Goal: Task Accomplishment & Management: Manage account settings

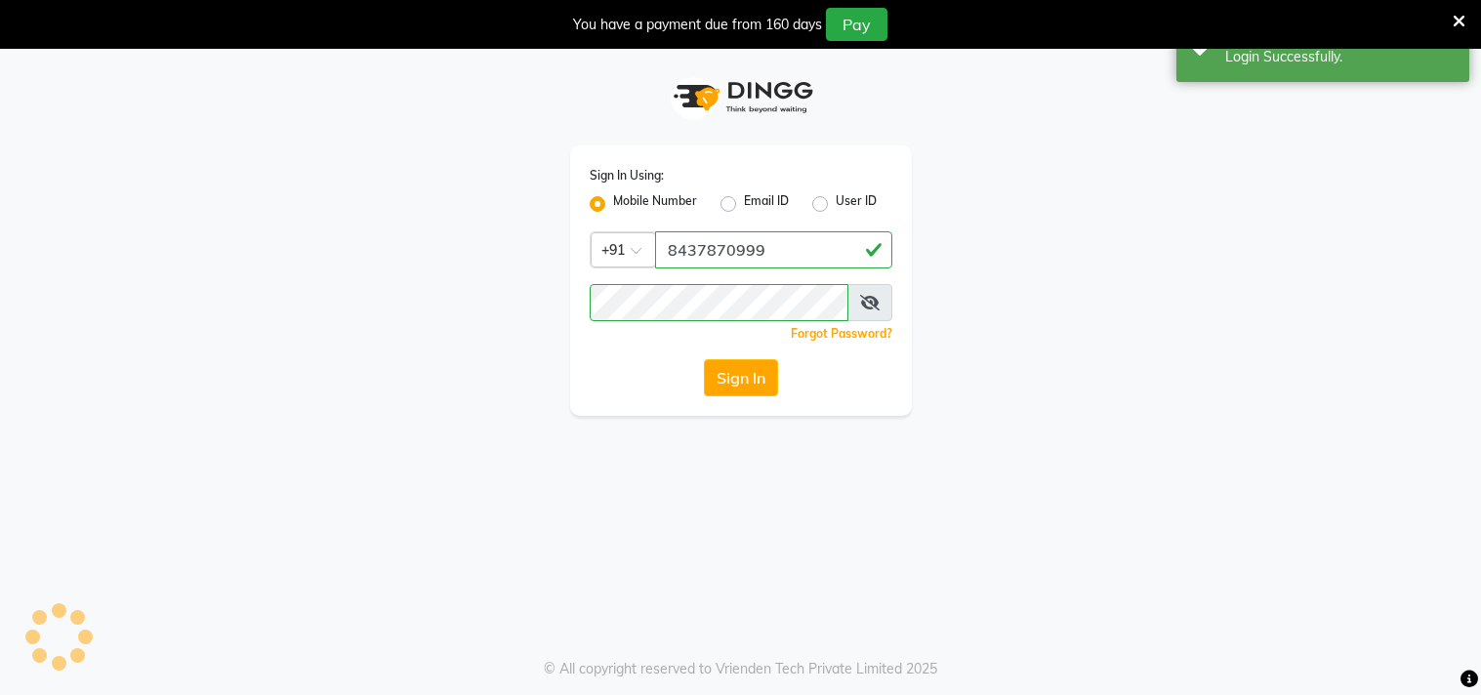
select select "67"
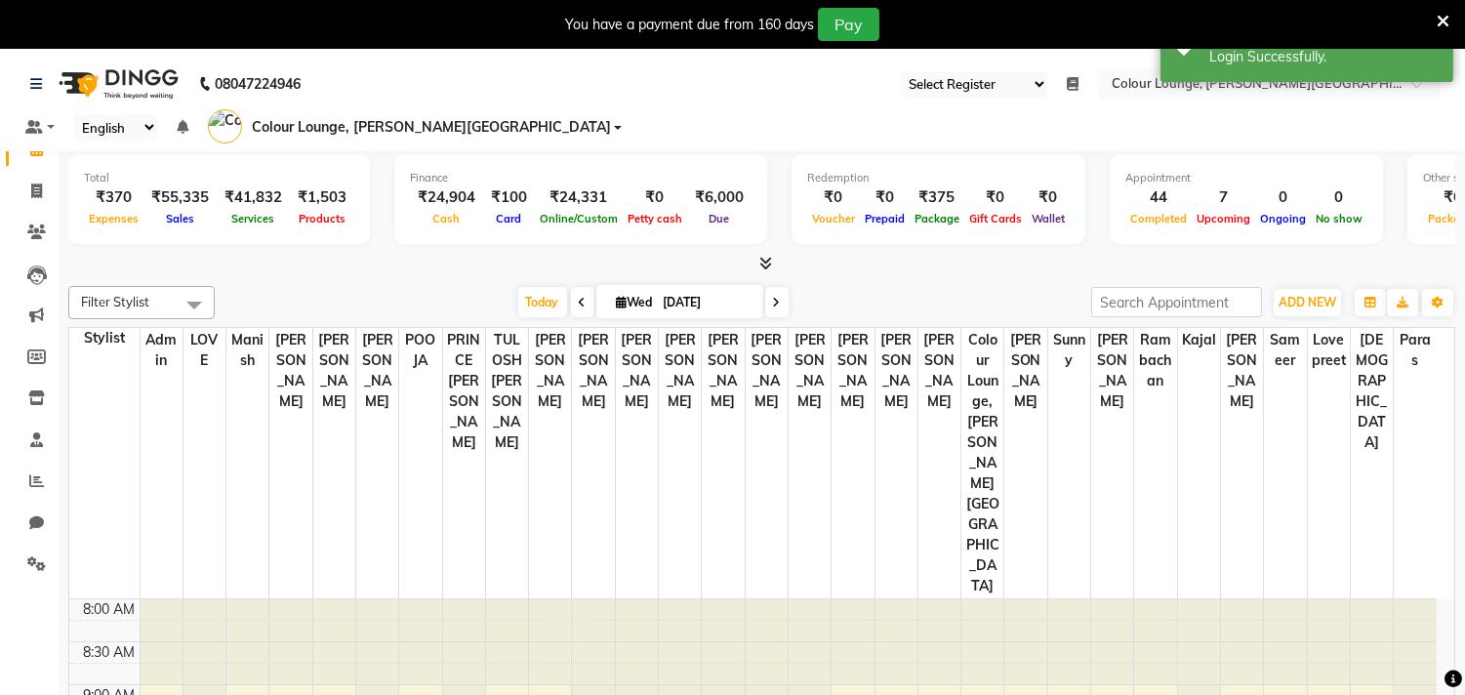
click at [62, 452] on div "Total ₹370 Expenses ₹55,335 Sales ₹41,832 Services ₹1,503 Products Finance ₹24,…" at bounding box center [762, 459] width 1407 height 627
click at [40, 484] on icon at bounding box center [36, 480] width 15 height 15
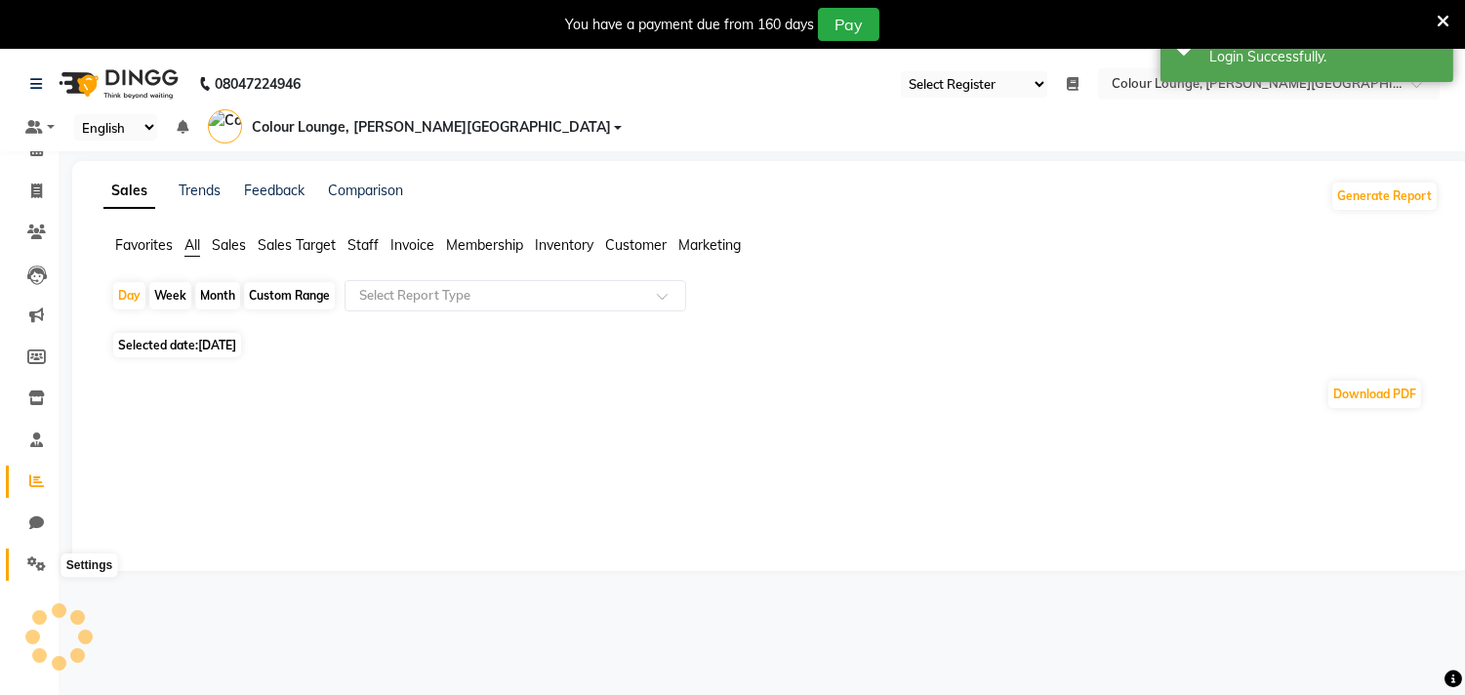
click at [27, 564] on icon at bounding box center [36, 563] width 19 height 15
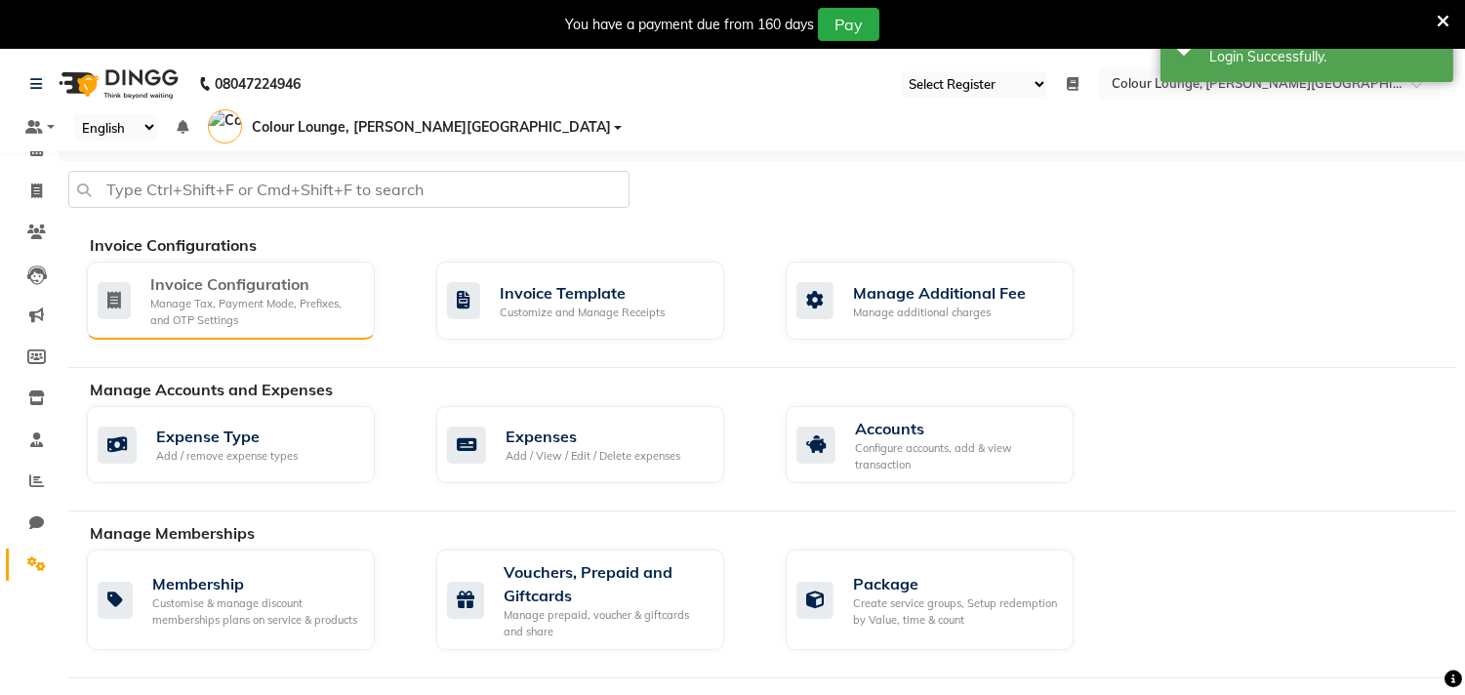
click at [217, 272] on div "Invoice Configuration" at bounding box center [254, 283] width 209 height 23
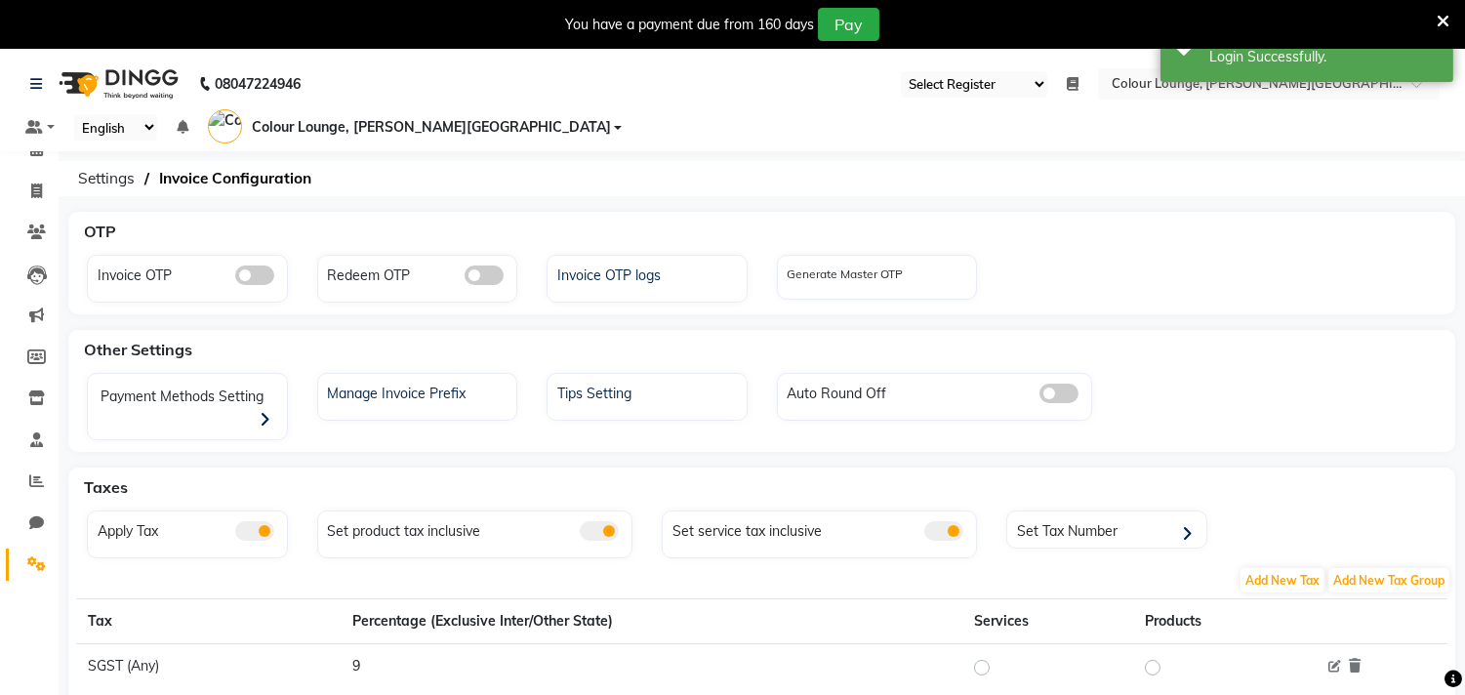
click at [470, 266] on span at bounding box center [484, 276] width 39 height 20
click at [465, 278] on input "checkbox" at bounding box center [465, 278] width 0 height 0
click at [1446, 18] on icon at bounding box center [1443, 22] width 13 height 18
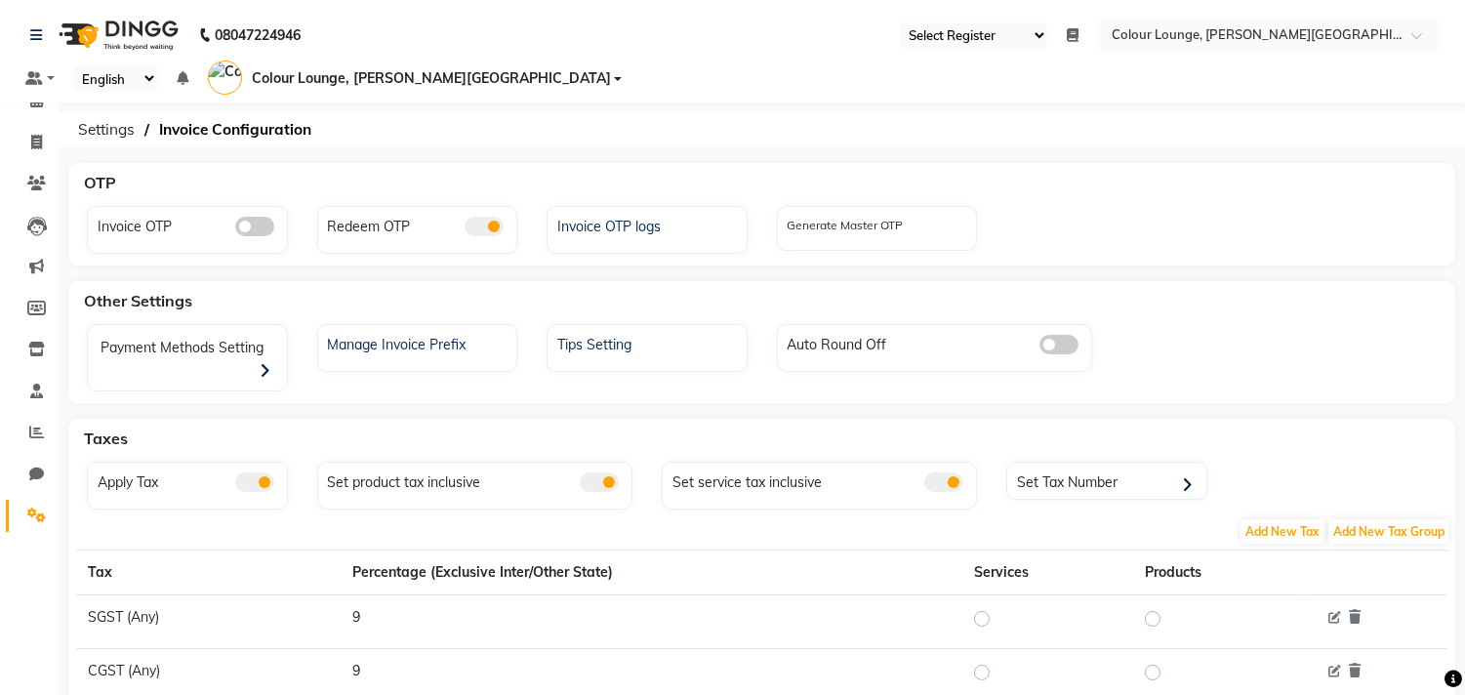
click at [611, 68] on span "Colour Lounge, [PERSON_NAME][GEOGRAPHIC_DATA]" at bounding box center [431, 78] width 359 height 20
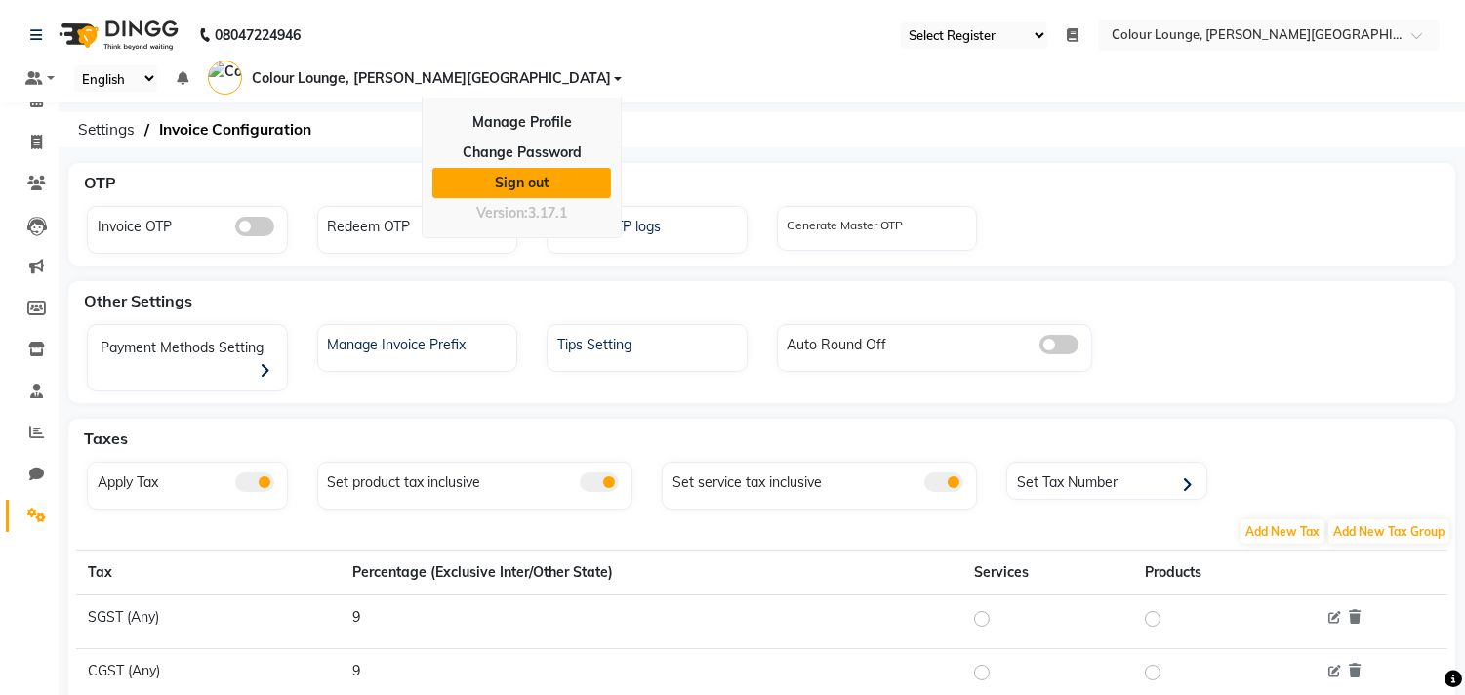
click at [611, 168] on link "Sign out" at bounding box center [521, 183] width 179 height 30
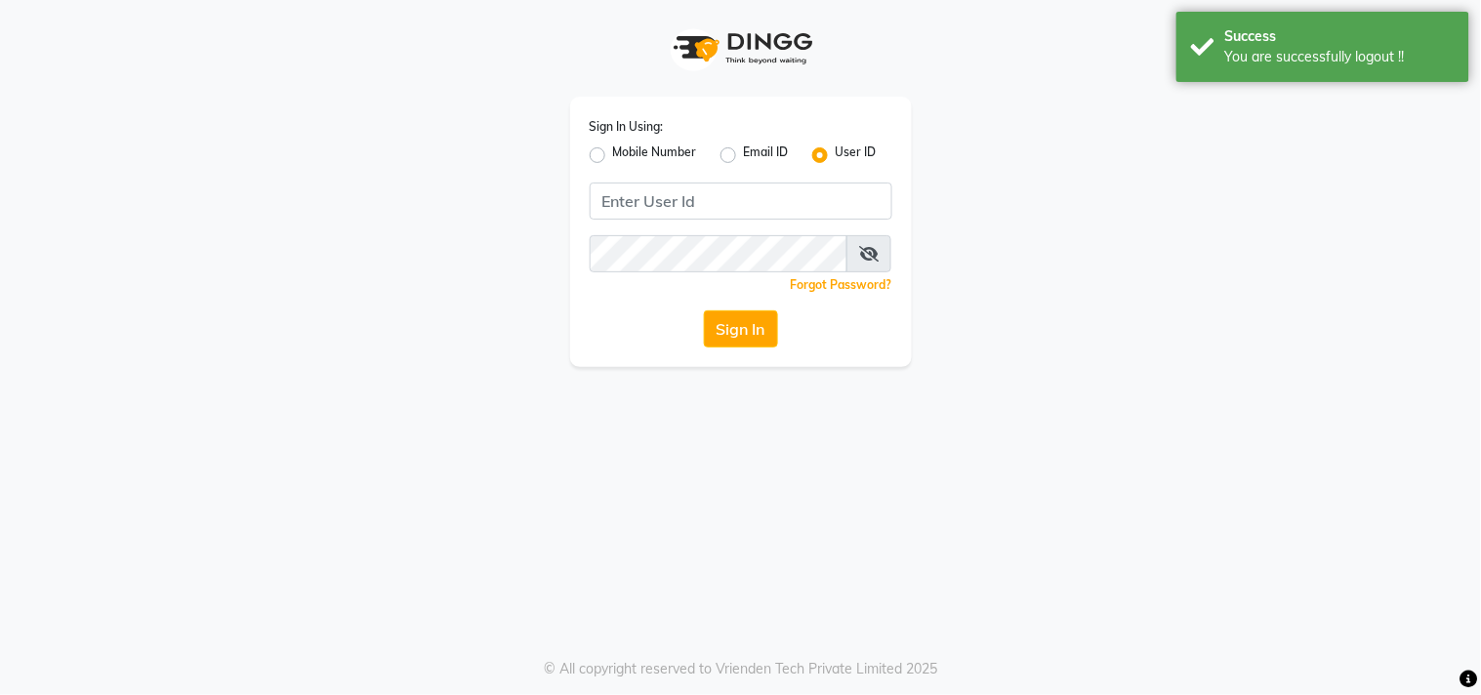
click at [613, 153] on label "Mobile Number" at bounding box center [655, 154] width 84 height 23
click at [613, 153] on input "Mobile Number" at bounding box center [619, 149] width 13 height 13
radio input "true"
radio input "false"
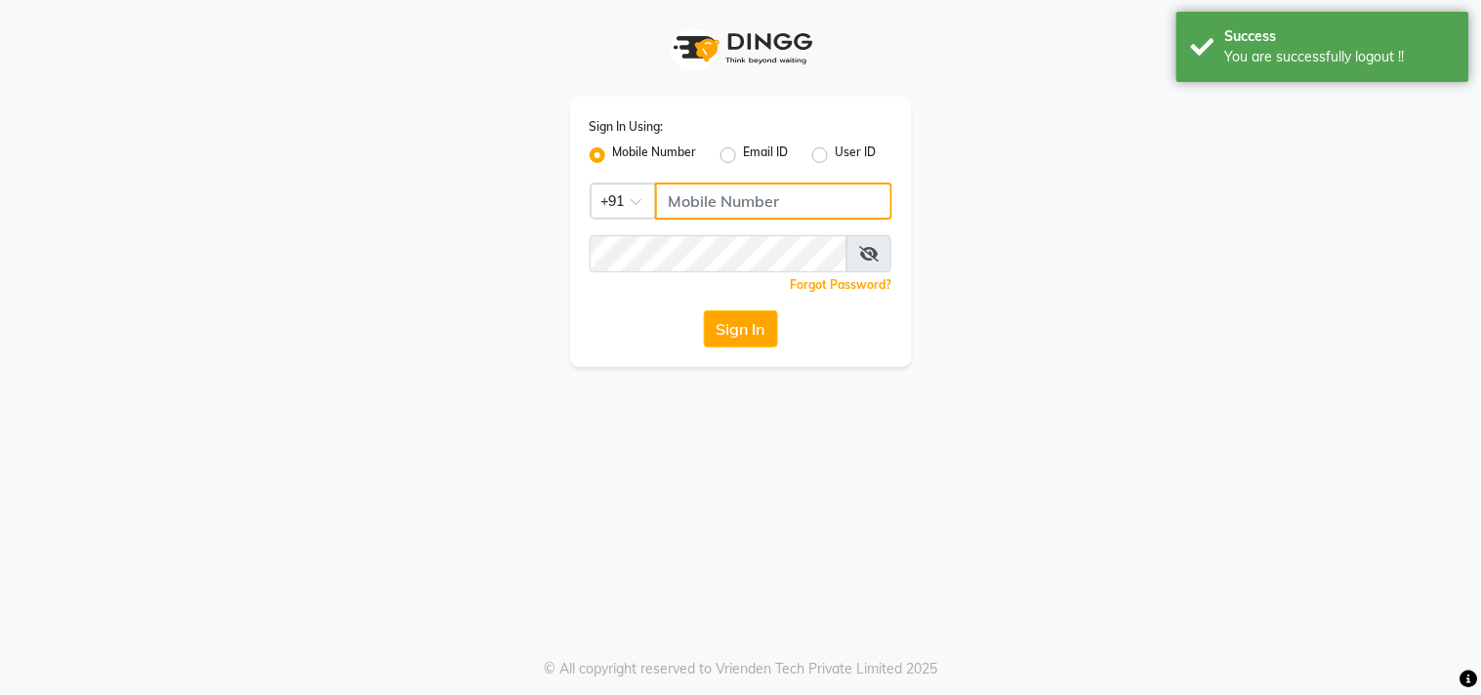
click at [705, 192] on input "Username" at bounding box center [773, 201] width 237 height 37
type input "8727809000"
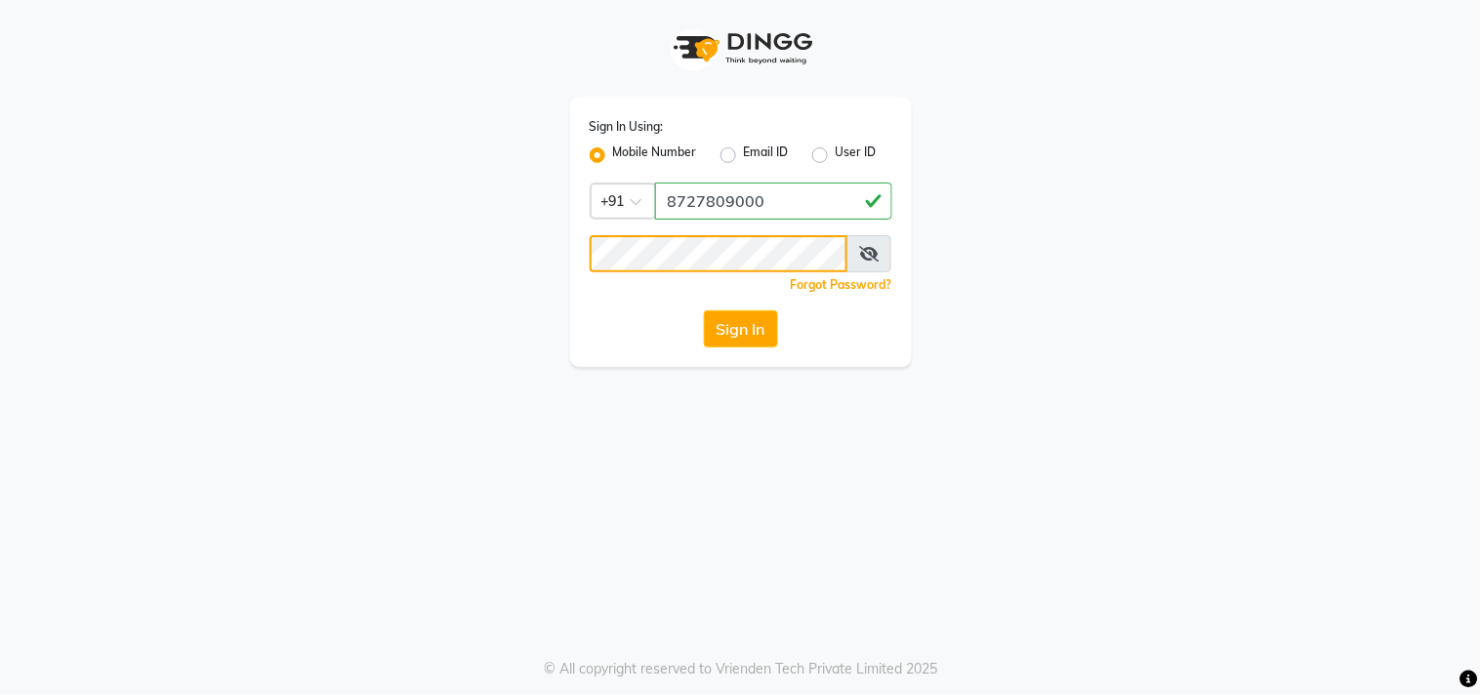
click at [704, 310] on button "Sign In" at bounding box center [741, 328] width 74 height 37
